Goal: Transaction & Acquisition: Purchase product/service

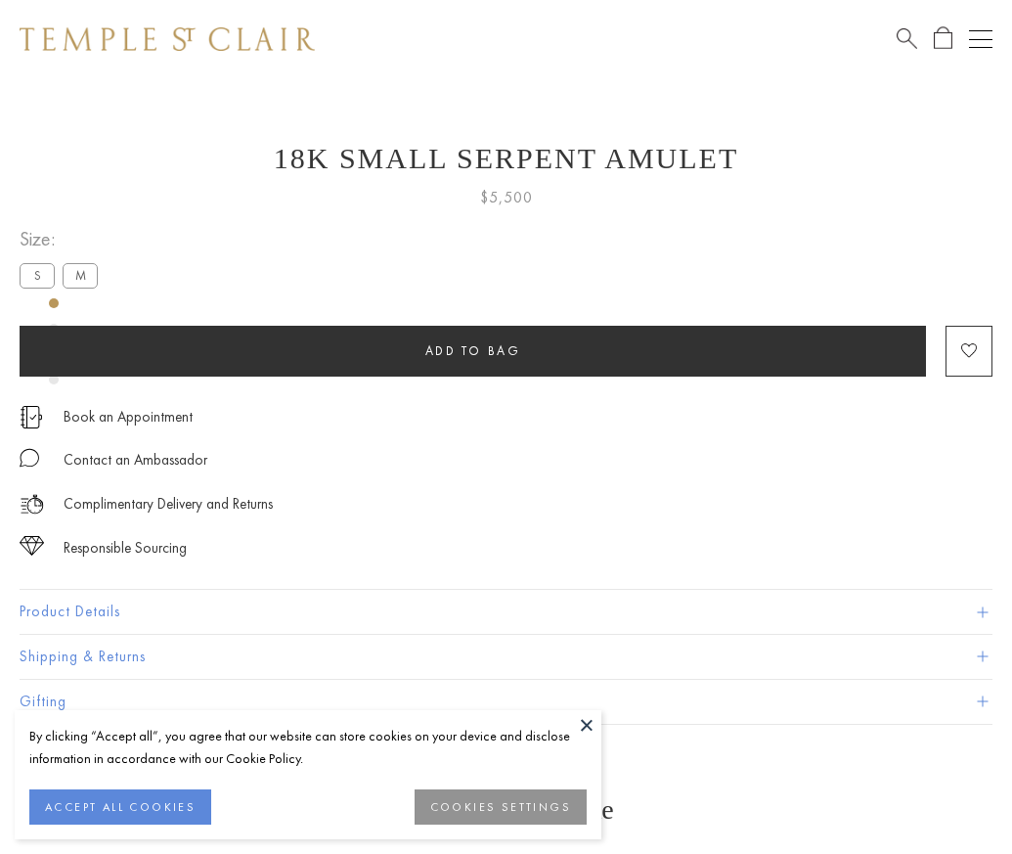
click at [472, 350] on span "Add to bag" at bounding box center [474, 350] width 96 height 17
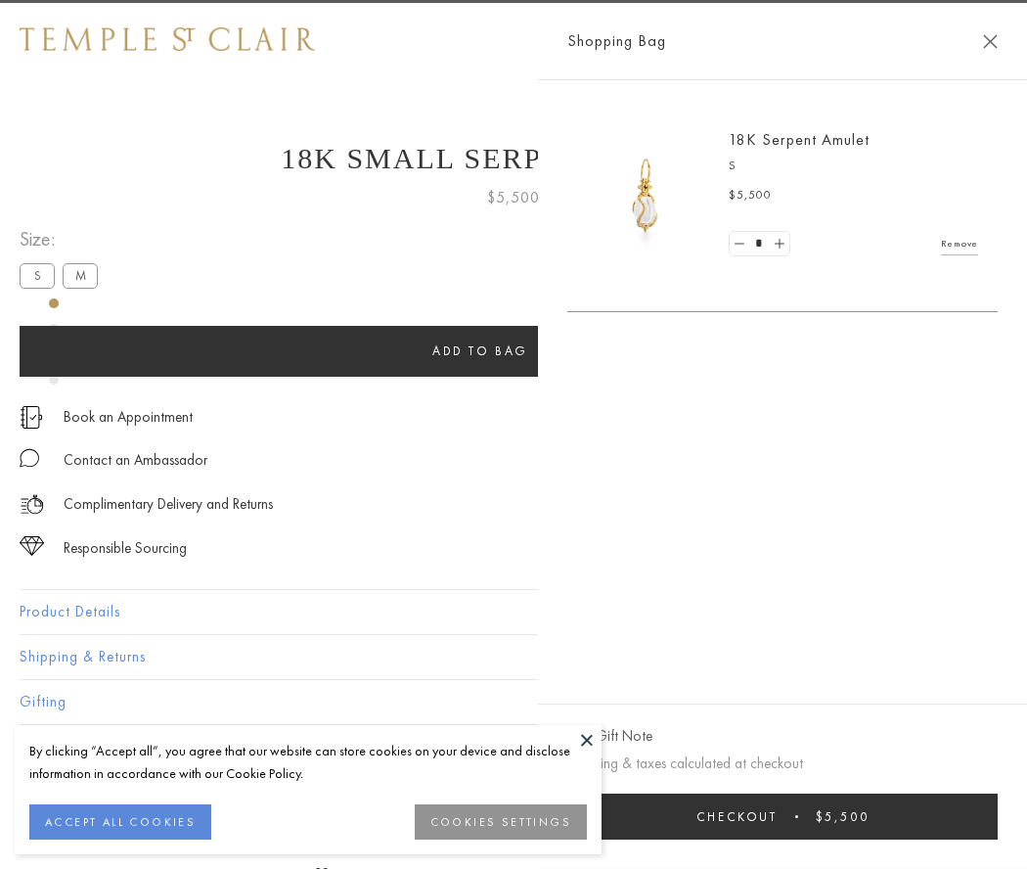
click at [778, 816] on span "Checkout" at bounding box center [737, 816] width 81 height 17
